Goal: Transaction & Acquisition: Obtain resource

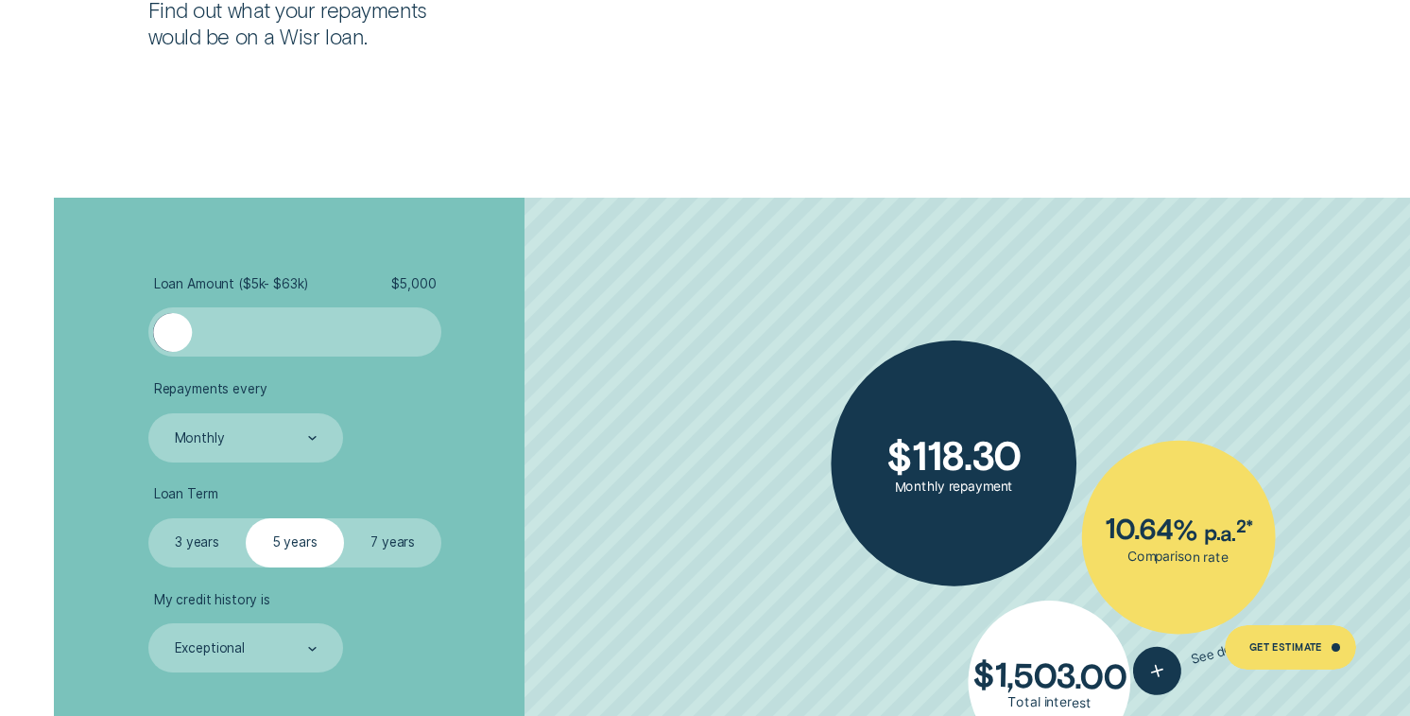
scroll to position [3284, 0]
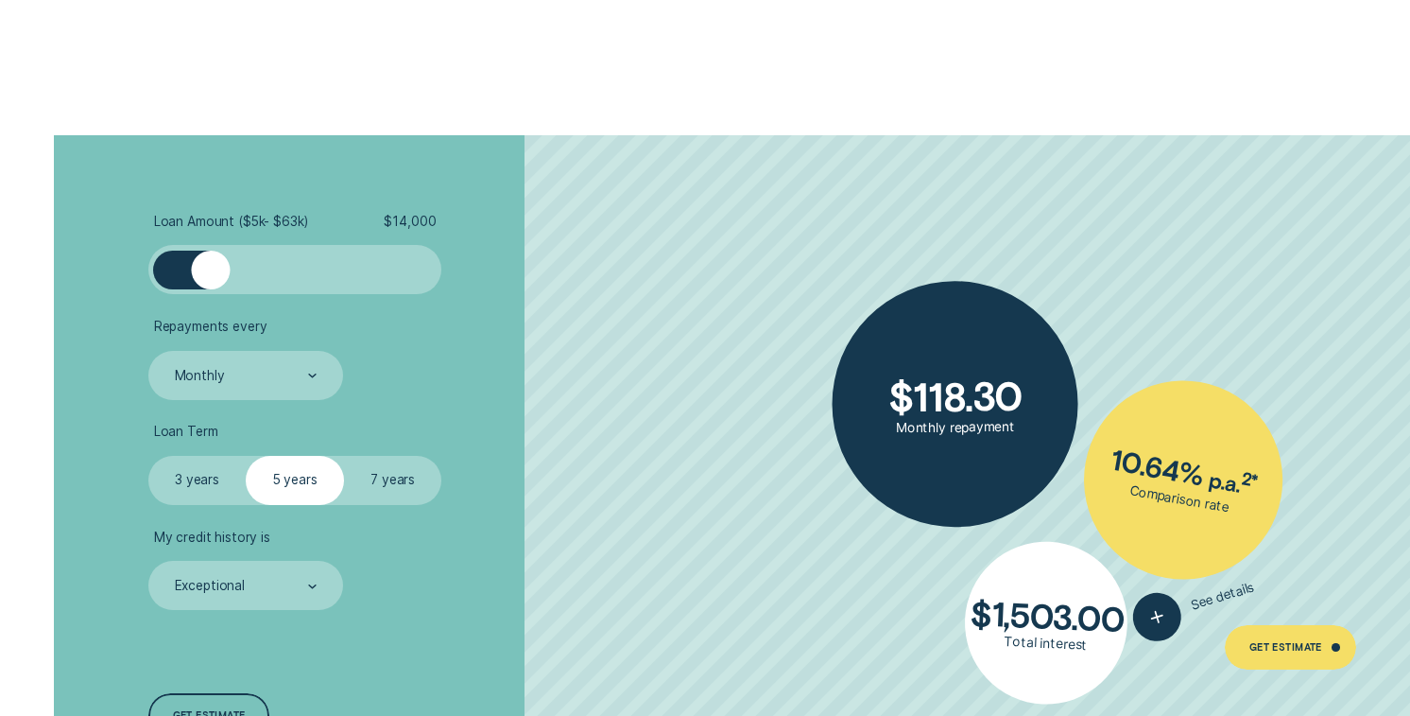
click at [212, 282] on div at bounding box center [295, 269] width 245 height 39
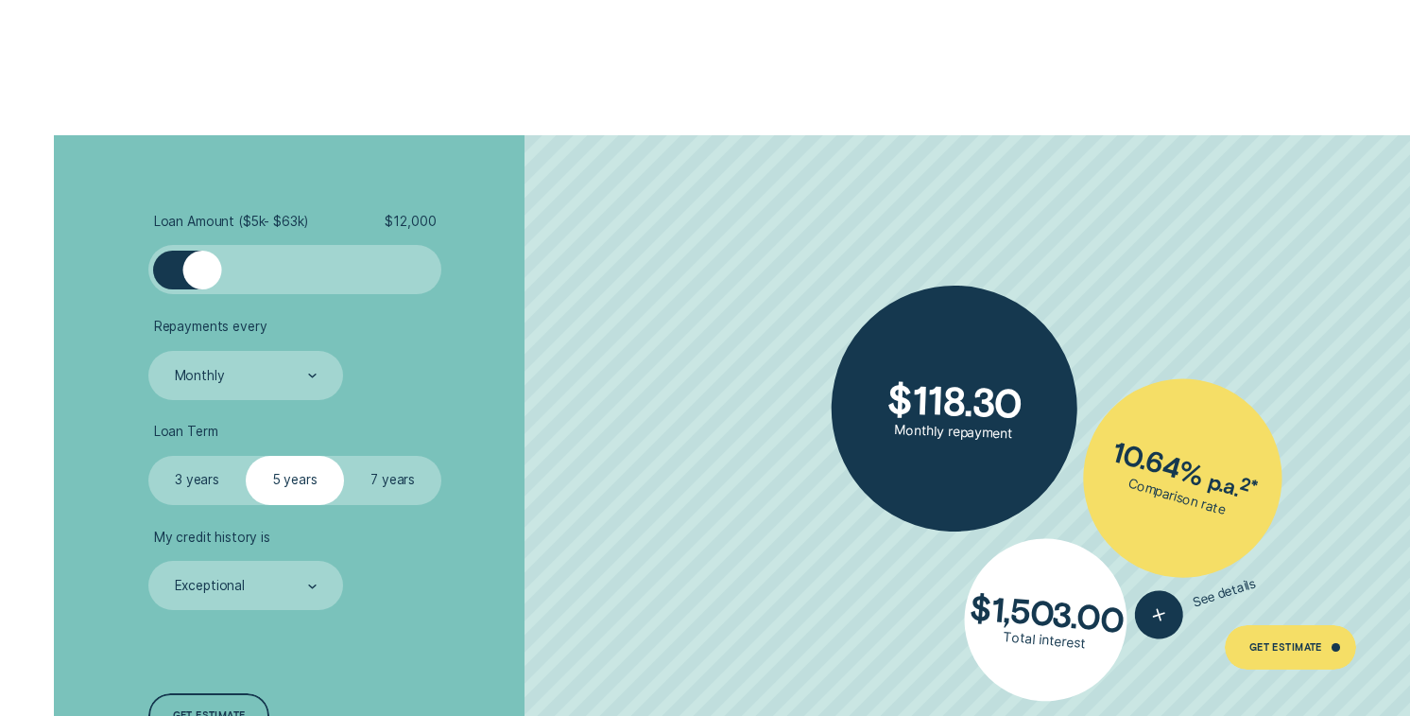
drag, startPoint x: 219, startPoint y: 282, endPoint x: 202, endPoint y: 272, distance: 19.5
click at [202, 272] on div at bounding box center [201, 269] width 39 height 39
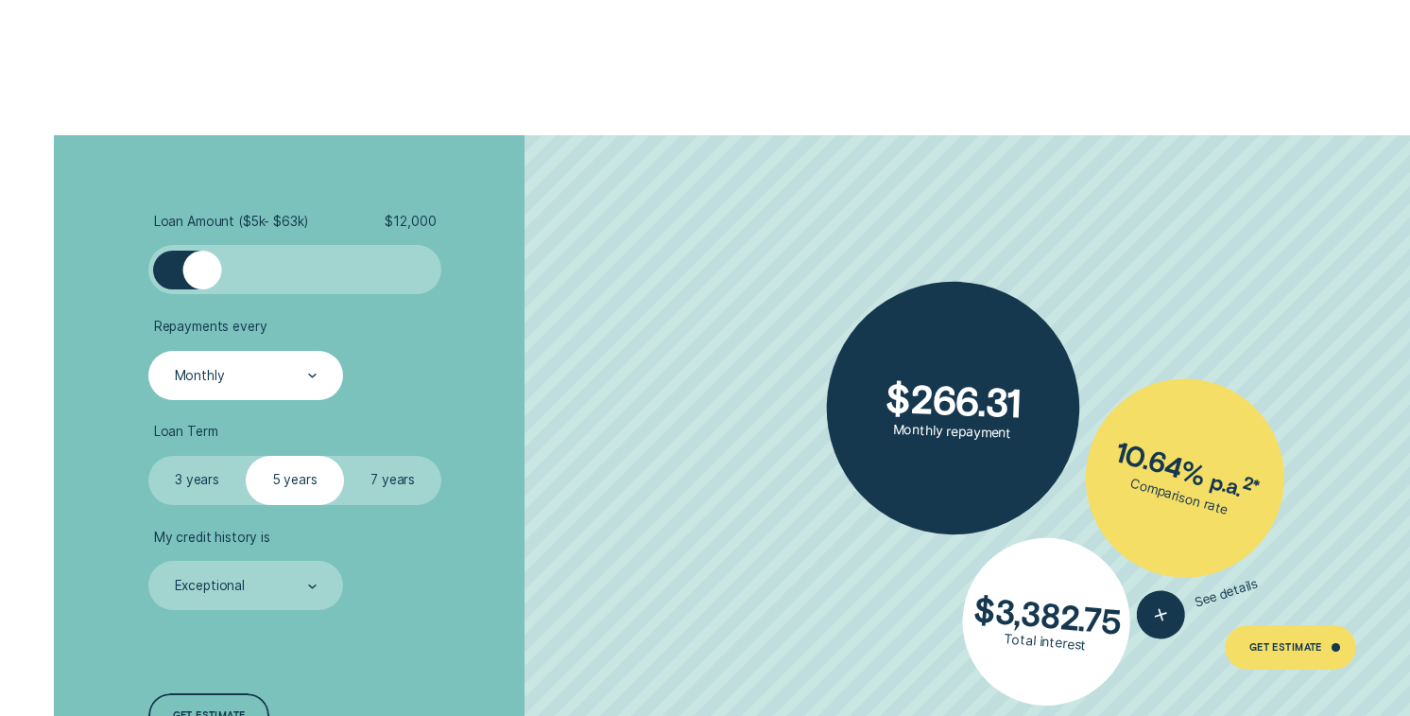
click at [257, 391] on div "Monthly" at bounding box center [245, 375] width 195 height 49
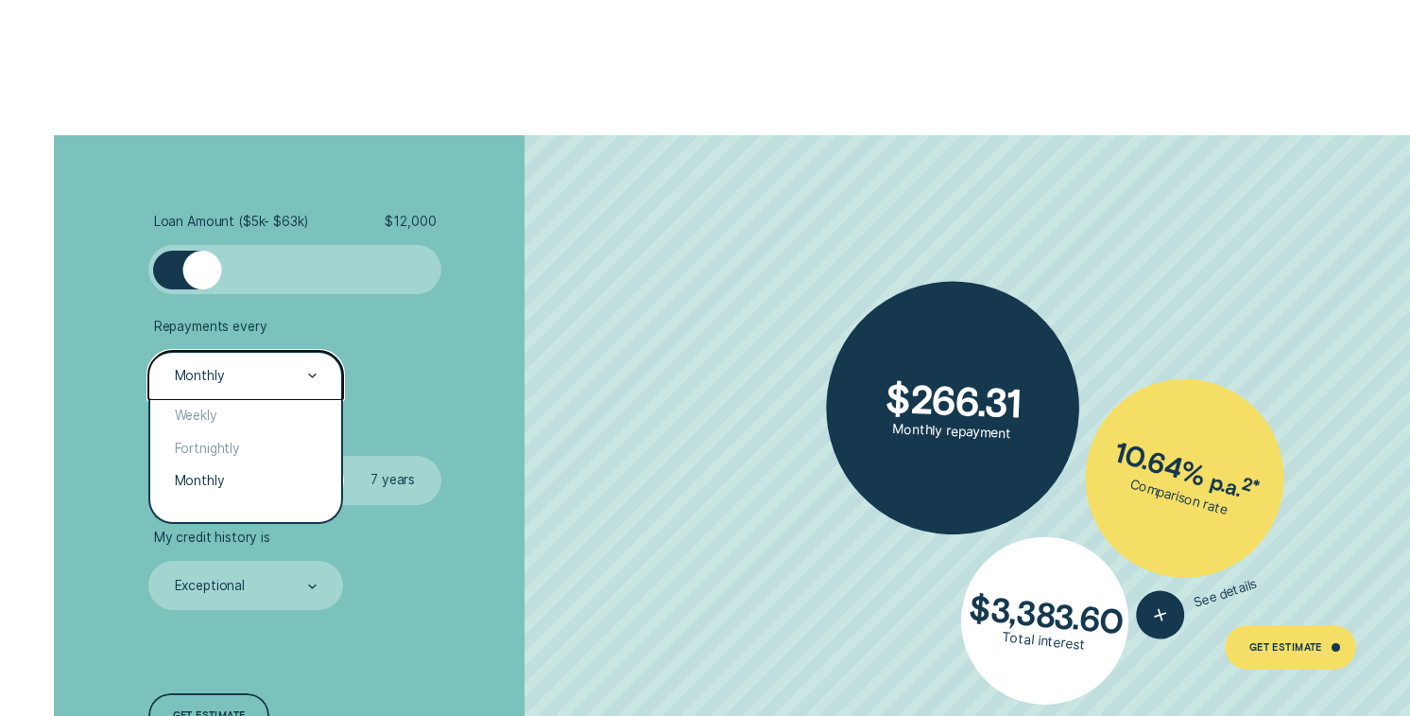
click at [548, 440] on li "Loan Term Select Loan Term 3 years 5 years 7 years" at bounding box center [375, 463] width 455 height 80
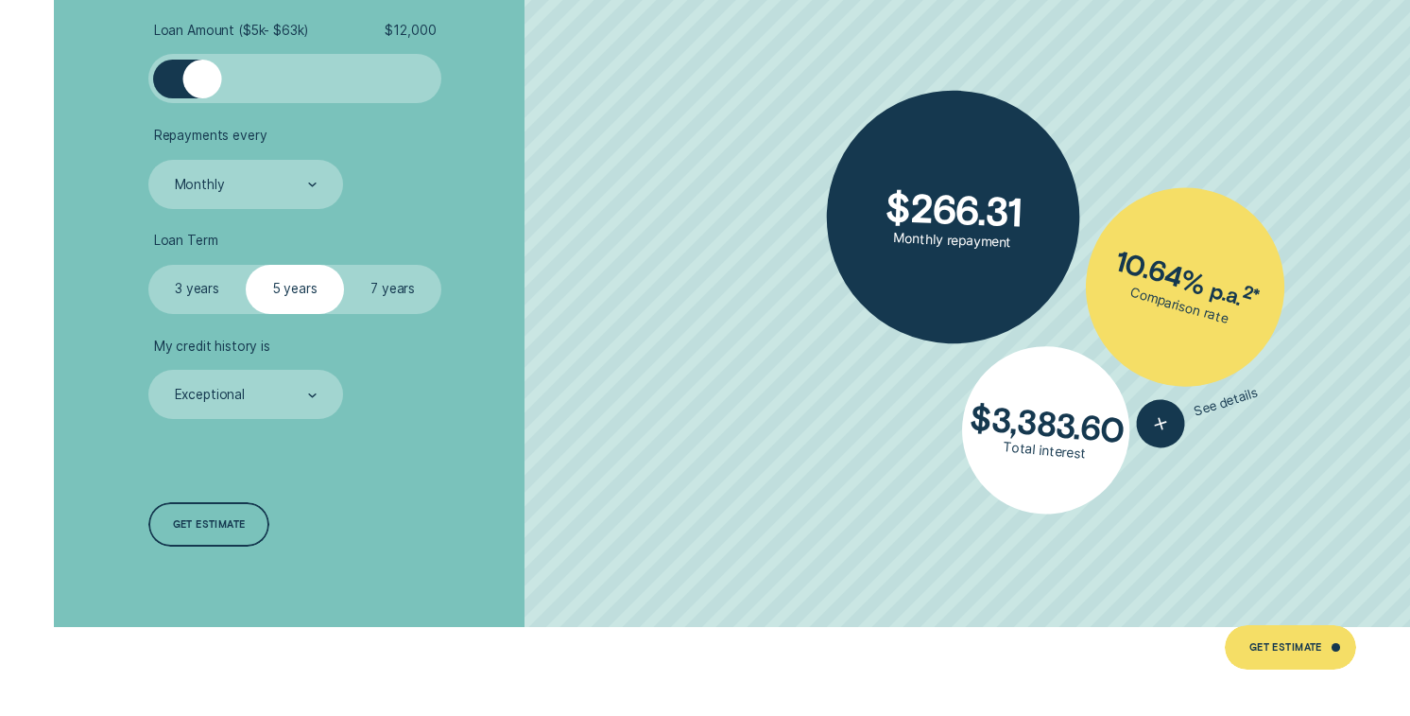
scroll to position [3480, 0]
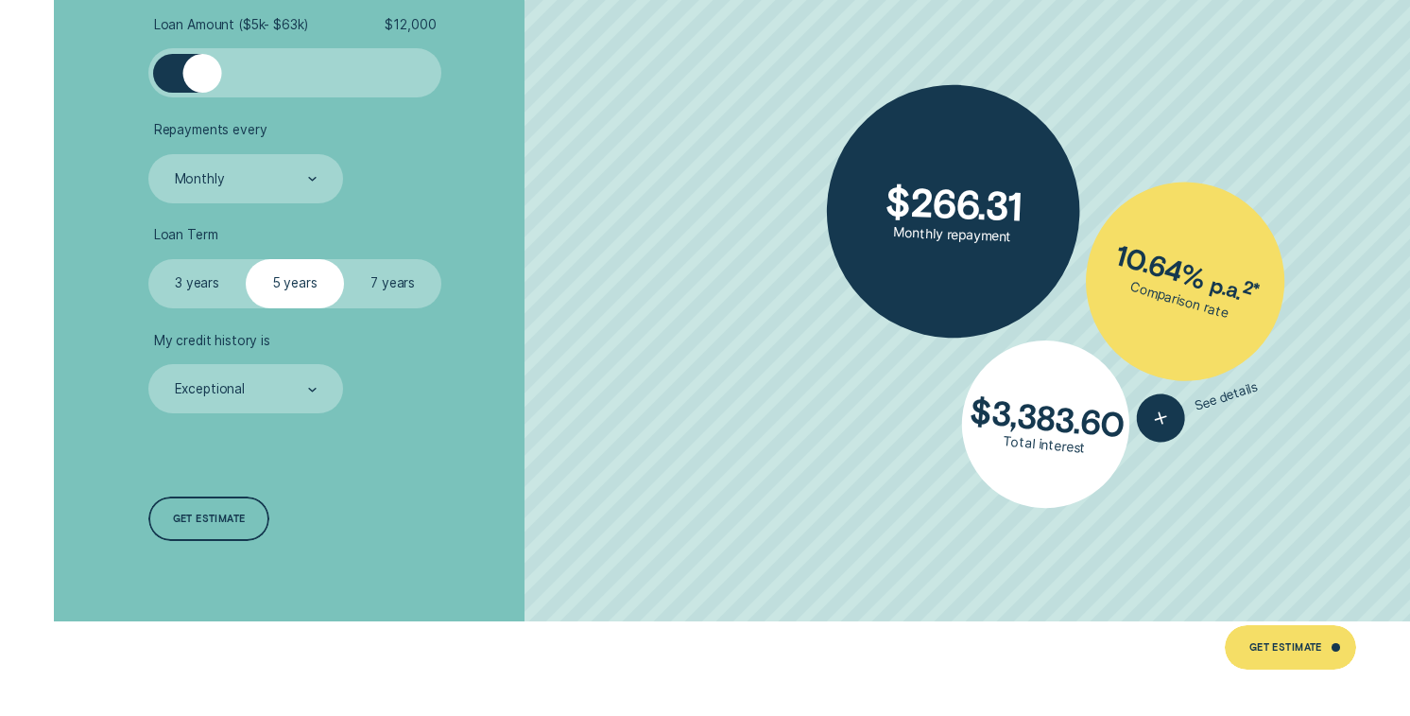
click at [190, 272] on label "3 years" at bounding box center [197, 283] width 98 height 49
click at [148, 259] on input "3 years" at bounding box center [148, 259] width 0 height 0
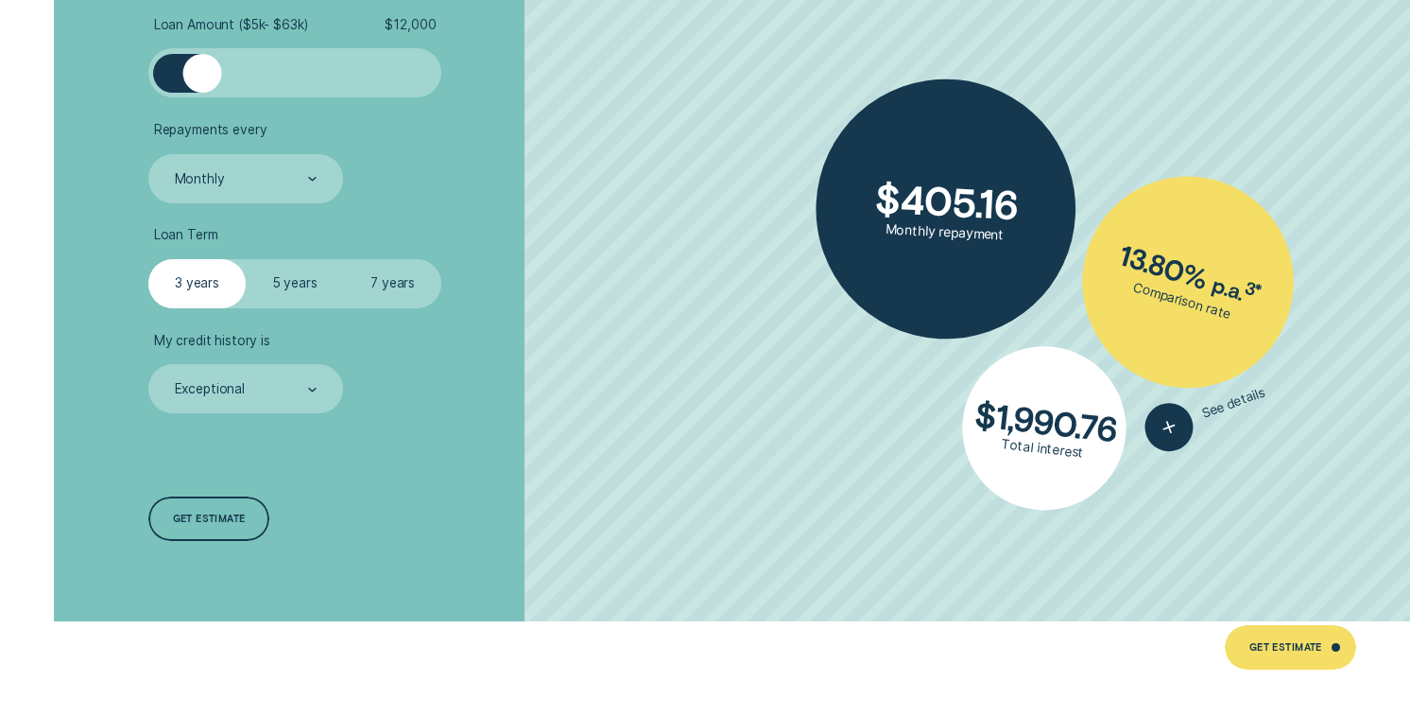
click at [292, 415] on div "Loan Amount ( $5k - $63k ) $ 12,000 Repayments every Monthly Loan Term Select L…" at bounding box center [375, 280] width 471 height 682
click at [296, 417] on div "Loan Amount ( $5k - $63k ) $ 12,000 Repayments every Monthly Loan Term Select L…" at bounding box center [375, 280] width 471 height 682
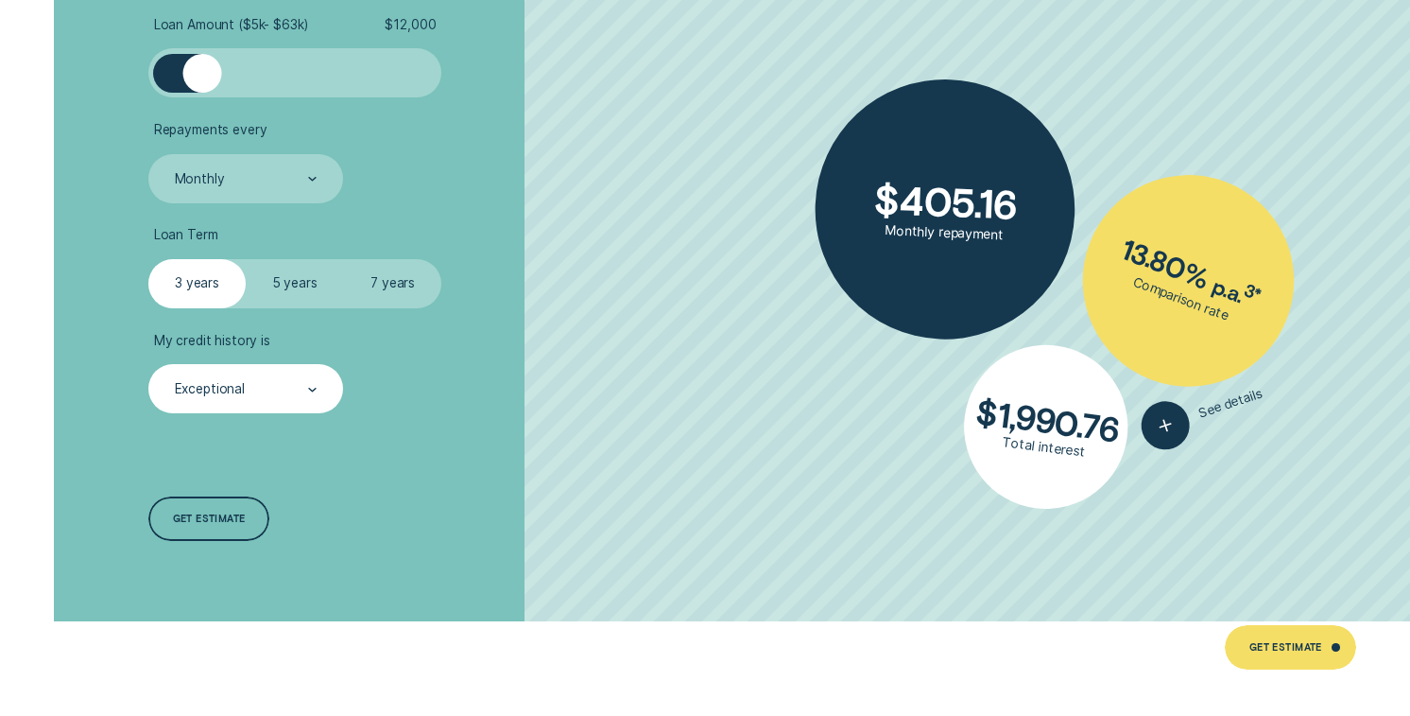
click at [296, 393] on div "Exceptional" at bounding box center [245, 389] width 145 height 19
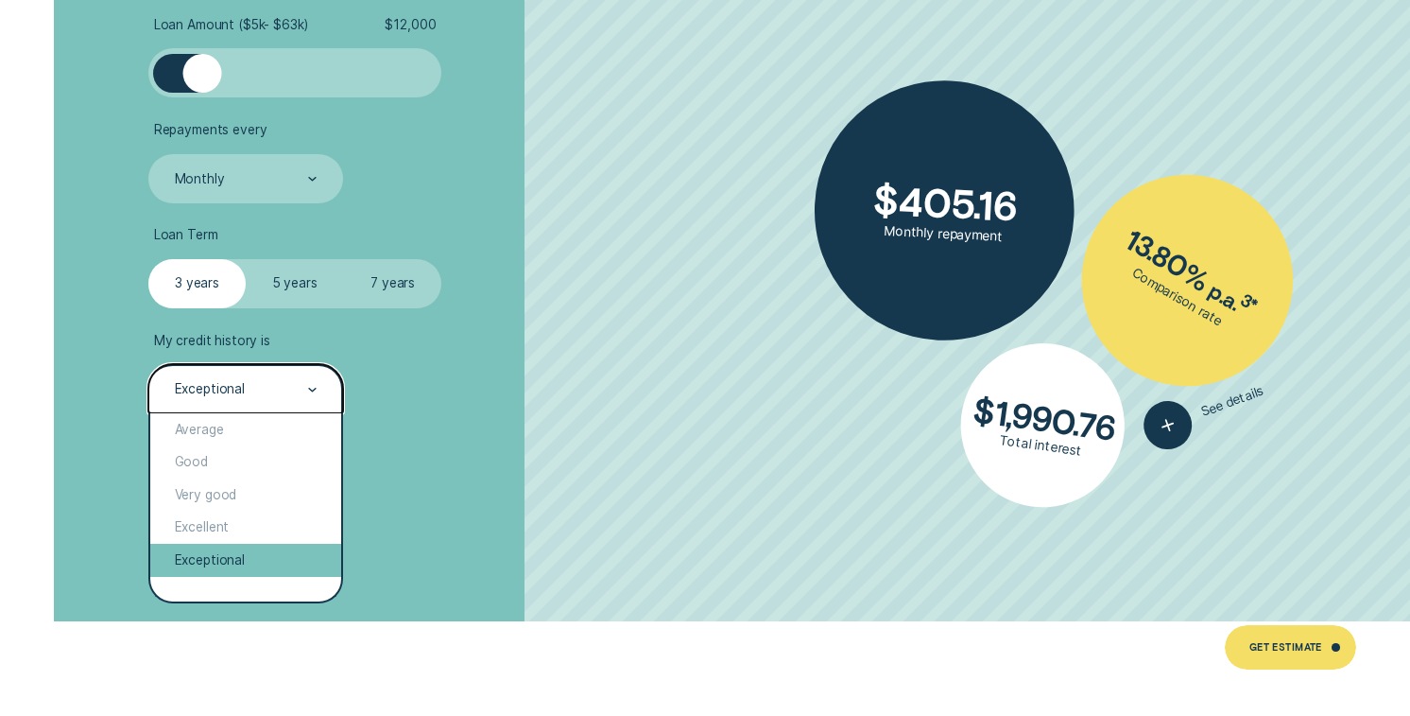
click at [284, 572] on div "Exceptional" at bounding box center [245, 560] width 191 height 33
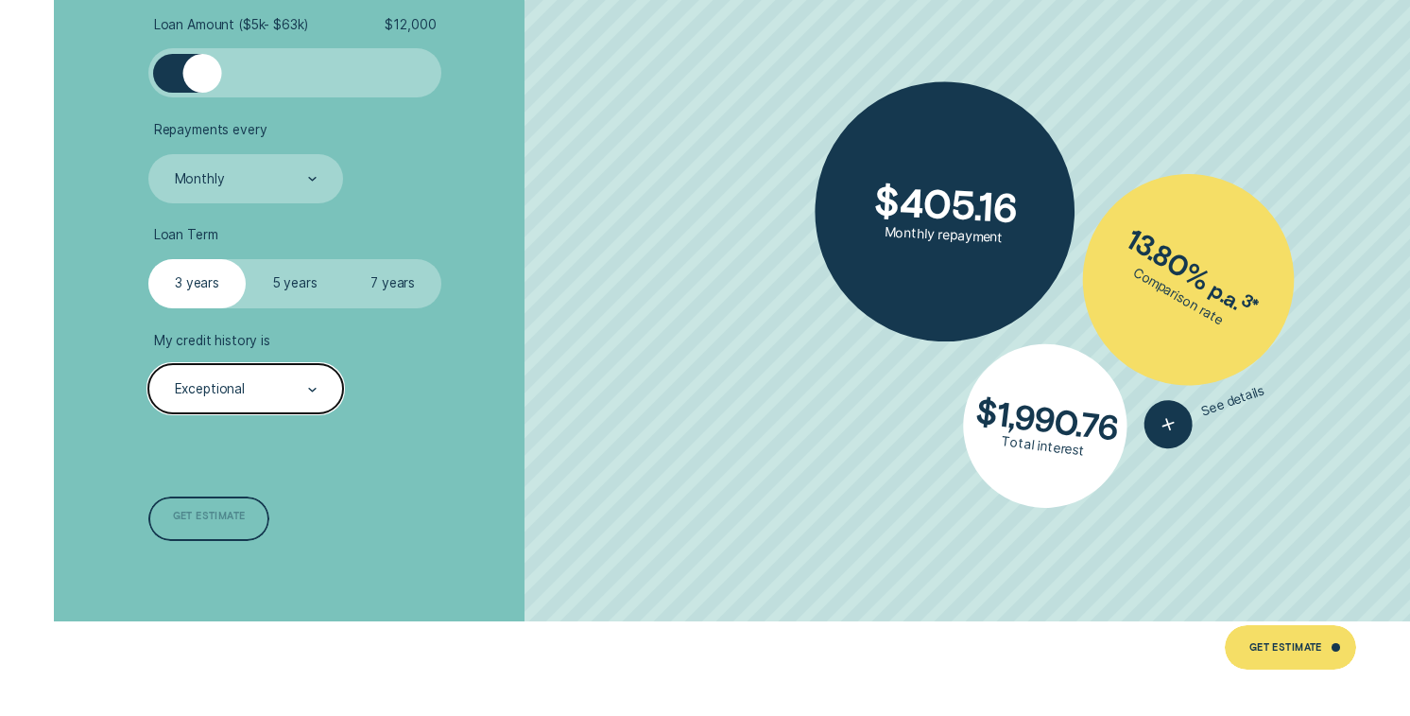
click at [233, 506] on div "Get estimate" at bounding box center [209, 518] width 122 height 44
